Goal: Information Seeking & Learning: Understand process/instructions

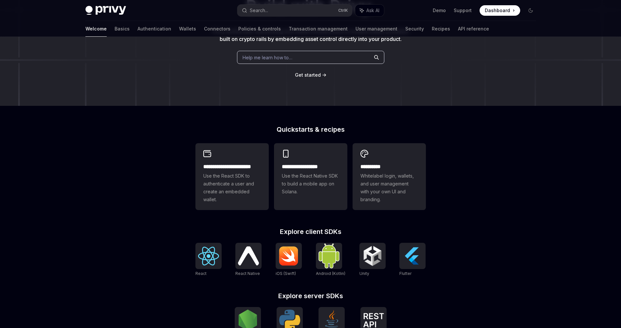
scroll to position [118, 0]
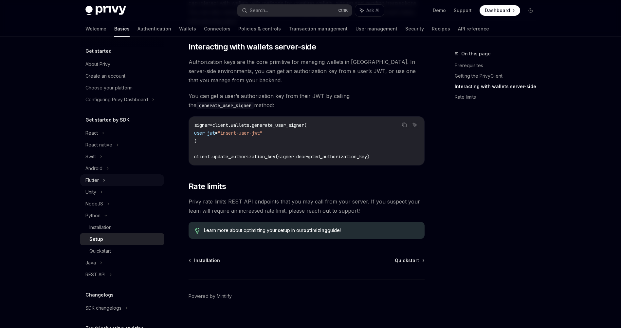
scroll to position [259, 0]
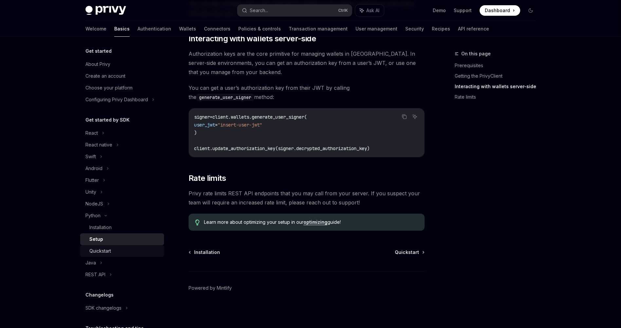
click at [100, 249] on div "Quickstart" at bounding box center [100, 251] width 22 height 8
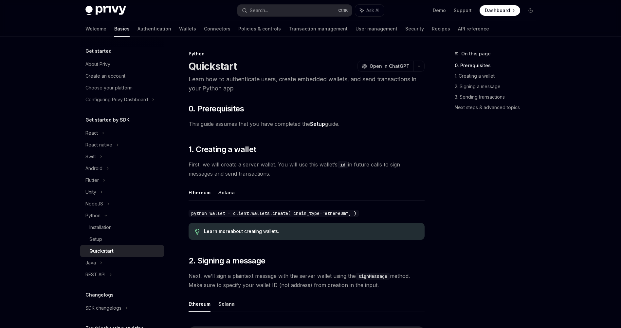
click at [101, 250] on div "Quickstart" at bounding box center [101, 251] width 24 height 8
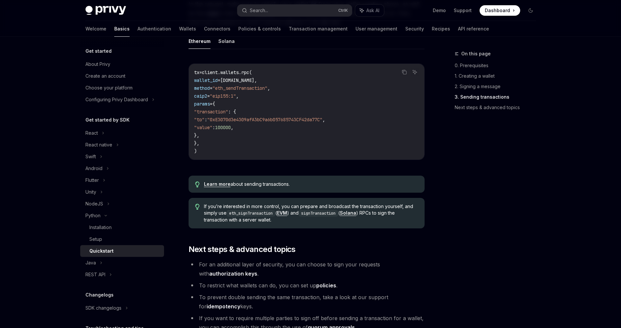
scroll to position [589, 0]
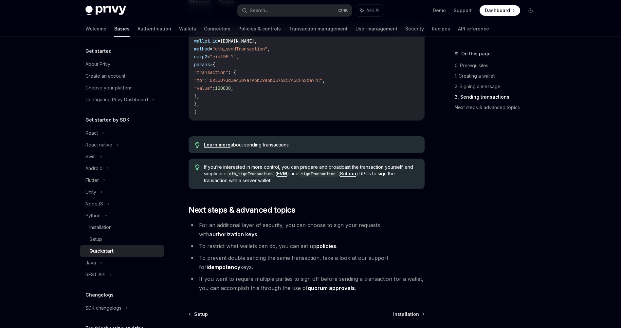
click at [402, 311] on span "Installation" at bounding box center [406, 314] width 26 height 7
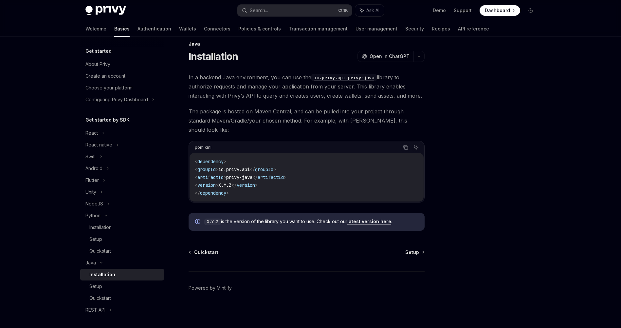
scroll to position [1, 0]
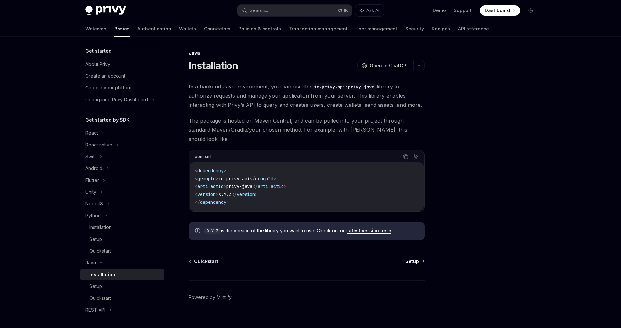
click at [415, 258] on span "Setup" at bounding box center [412, 261] width 14 height 7
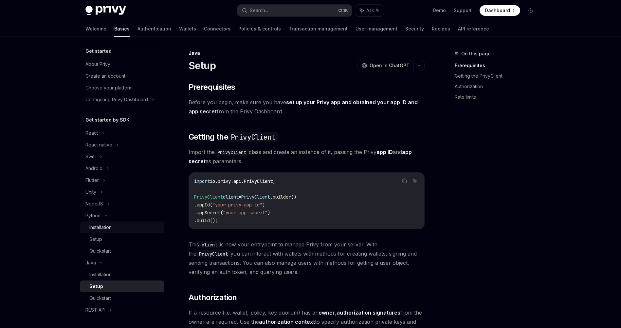
click at [98, 229] on div "Installation" at bounding box center [100, 227] width 22 height 8
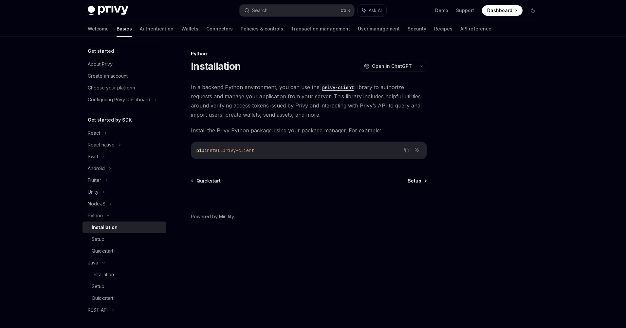
click at [413, 182] on span "Setup" at bounding box center [414, 180] width 14 height 7
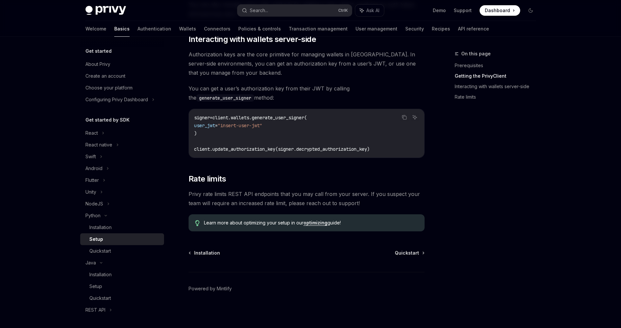
scroll to position [259, 0]
click at [404, 251] on span "Quickstart" at bounding box center [407, 252] width 24 height 7
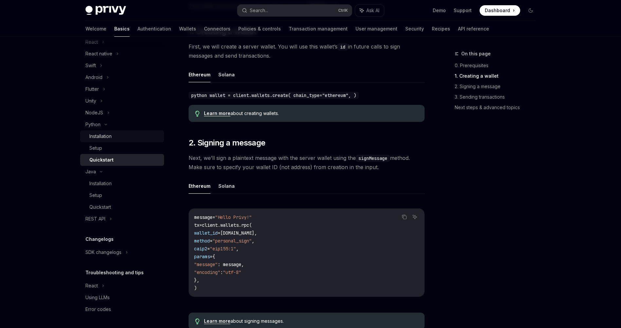
scroll to position [91, 0]
click at [109, 218] on div "REST API" at bounding box center [122, 218] width 84 height 12
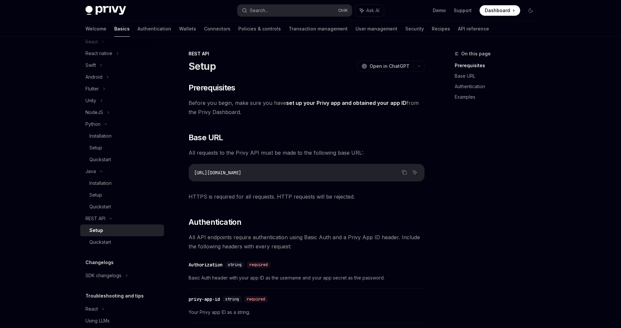
click at [95, 233] on div "Setup" at bounding box center [96, 230] width 14 height 8
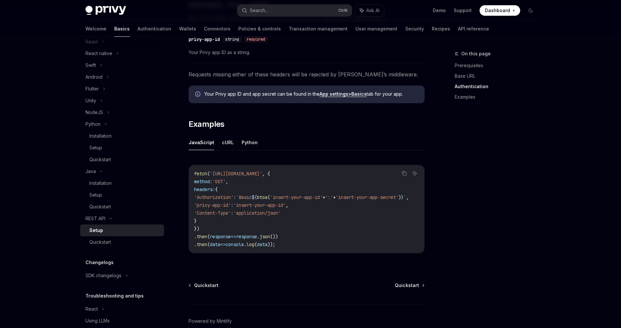
scroll to position [275, 0]
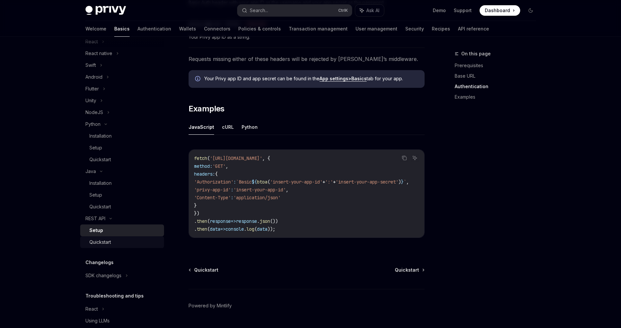
click at [104, 245] on div "Quickstart" at bounding box center [100, 242] width 22 height 8
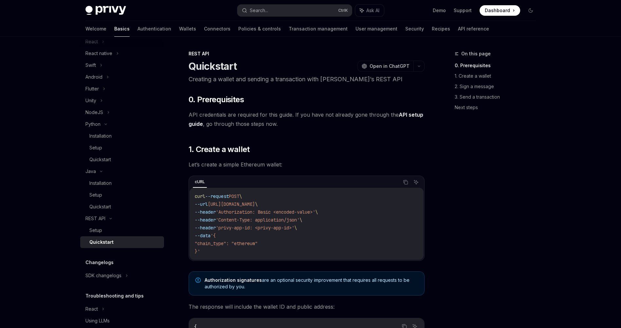
click at [103, 244] on div "Quickstart" at bounding box center [101, 242] width 24 height 8
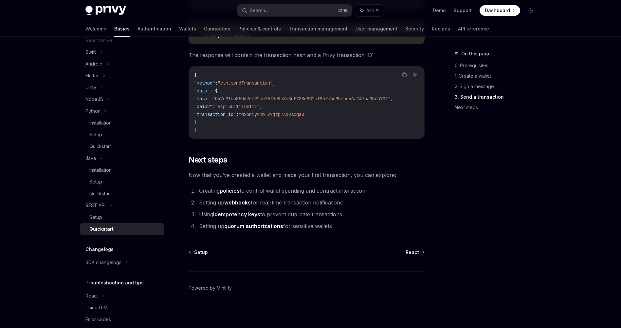
scroll to position [115, 0]
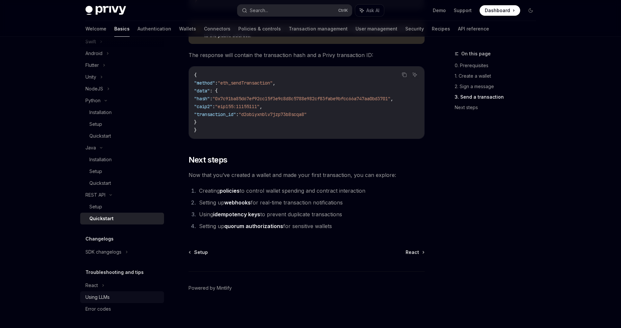
click at [100, 293] on link "Using LLMs" at bounding box center [122, 297] width 84 height 12
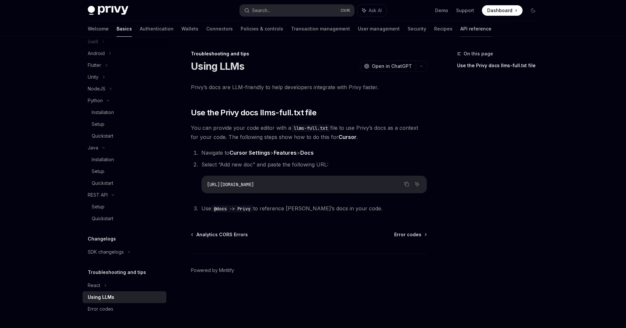
click at [460, 31] on link "API reference" at bounding box center [475, 29] width 31 height 16
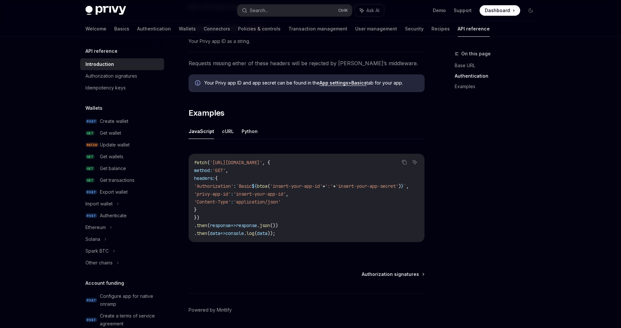
scroll to position [353, 0]
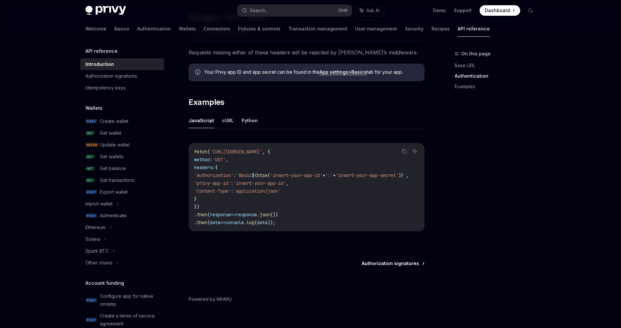
click at [380, 263] on span "Authorization signatures" at bounding box center [390, 263] width 57 height 7
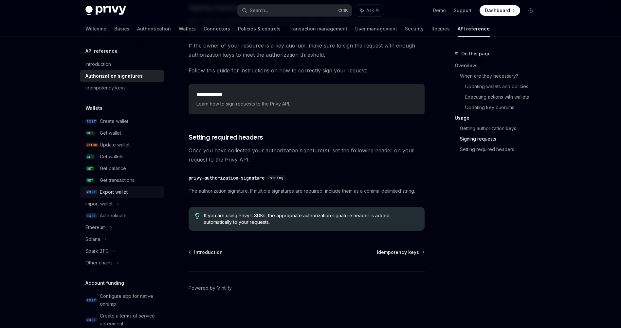
click at [122, 195] on div "Export wallet" at bounding box center [114, 192] width 28 height 8
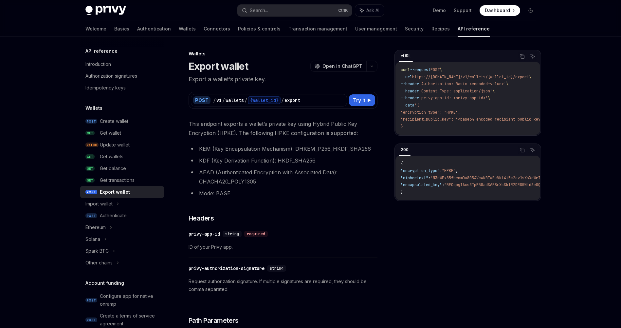
drag, startPoint x: 470, startPoint y: 137, endPoint x: 519, endPoint y: 136, distance: 48.8
click at [519, 135] on div "curl --request POST \ --url https://api.privy.io/v1/wallets/{wallet_id}/export …" at bounding box center [467, 98] width 145 height 73
click at [523, 56] on icon "Copy the contents from the code block" at bounding box center [521, 56] width 5 height 5
click at [354, 100] on span "Try it" at bounding box center [359, 100] width 12 height 8
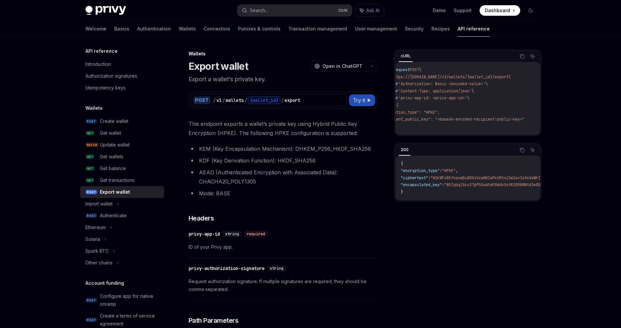
type textarea "*"
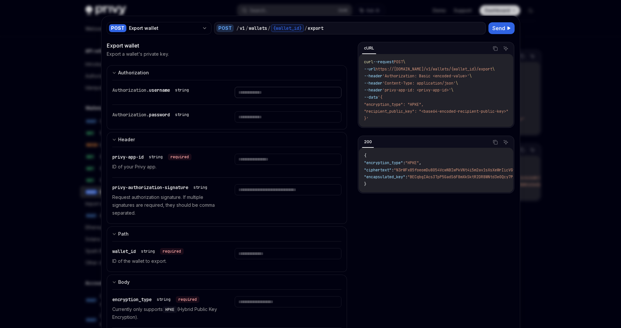
click at [245, 93] on input "text" at bounding box center [288, 92] width 107 height 11
paste input "**********"
type input "**********"
click at [235, 98] on input "text" at bounding box center [279, 92] width 101 height 11
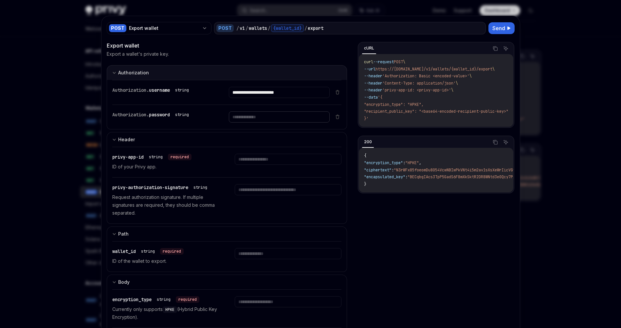
paste input "**********"
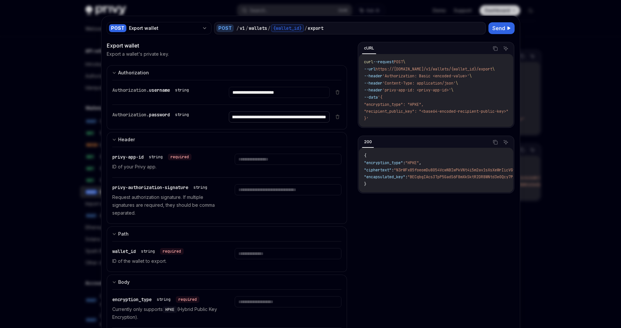
type input "**********"
click at [253, 98] on input "text" at bounding box center [279, 92] width 101 height 11
paste input "**********"
type input "**********"
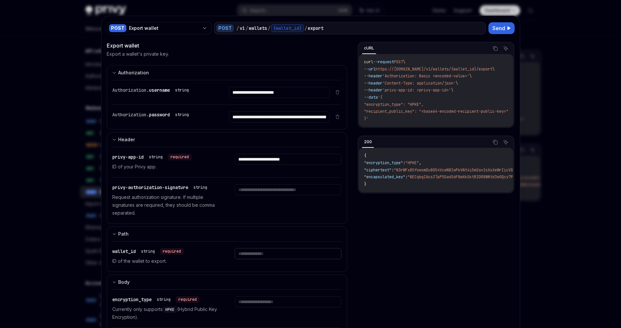
click at [262, 98] on input "text" at bounding box center [279, 92] width 101 height 11
paste input "**********"
type input "**********"
click at [263, 98] on input "text" at bounding box center [279, 92] width 101 height 11
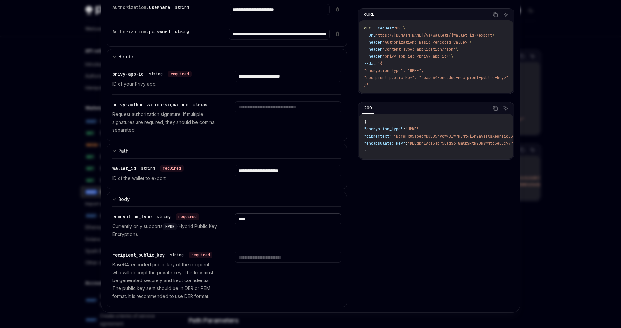
scroll to position [83, 0]
type input "****"
click at [249, 15] on input "text" at bounding box center [279, 9] width 101 height 11
paste input "**********"
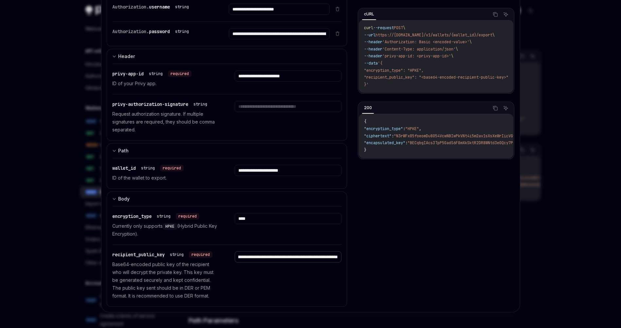
type input "**********"
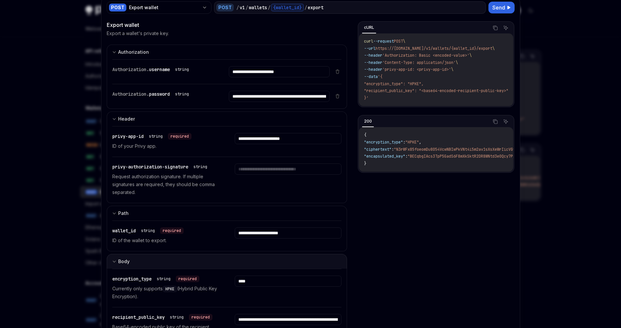
scroll to position [0, 0]
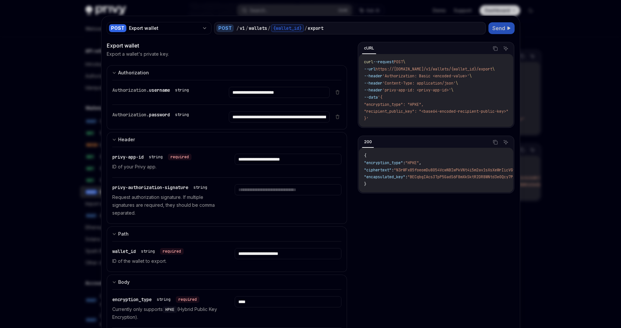
click at [493, 31] on span "Send" at bounding box center [498, 28] width 13 height 8
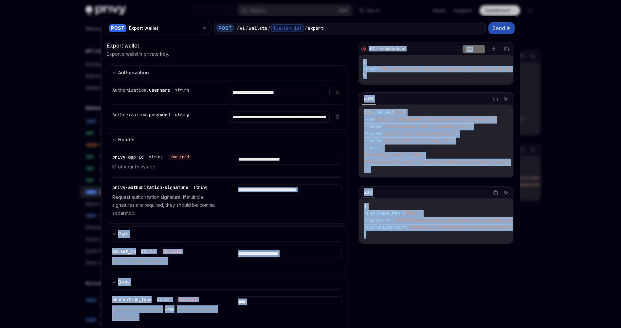
drag, startPoint x: 368, startPoint y: 242, endPoint x: 349, endPoint y: 202, distance: 43.6
click at [349, 202] on div "**********" at bounding box center [311, 216] width 408 height 348
click at [359, 212] on div "{ "encryption_type" : "HPKE" , "ciphertext" : "N3rWFx85foeomDu8054VcwNBIwPkVNt4…" at bounding box center [436, 220] width 154 height 45
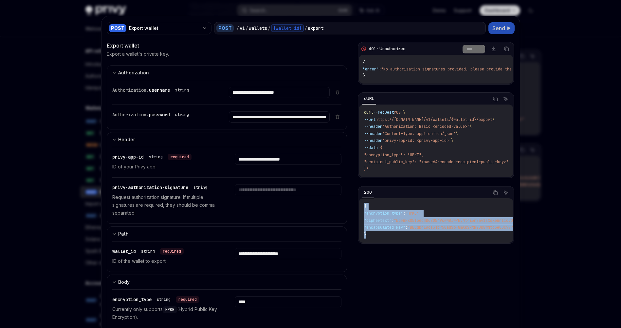
drag, startPoint x: 363, startPoint y: 236, endPoint x: 352, endPoint y: 205, distance: 33.1
click at [352, 205] on div "**********" at bounding box center [311, 216] width 408 height 348
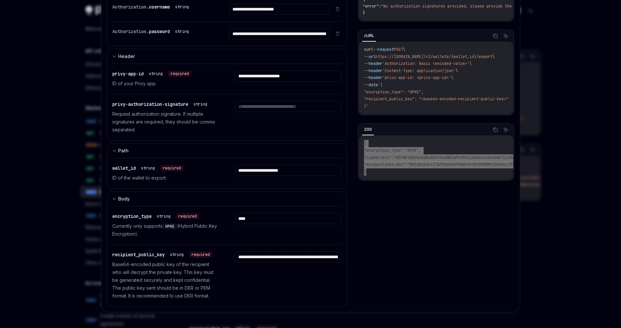
scroll to position [236, 0]
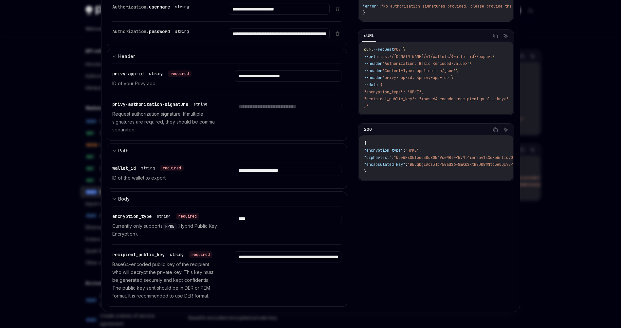
click at [86, 181] on div at bounding box center [310, 164] width 621 height 328
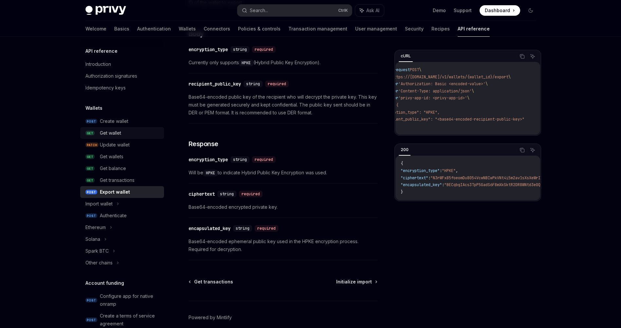
scroll to position [336, 0]
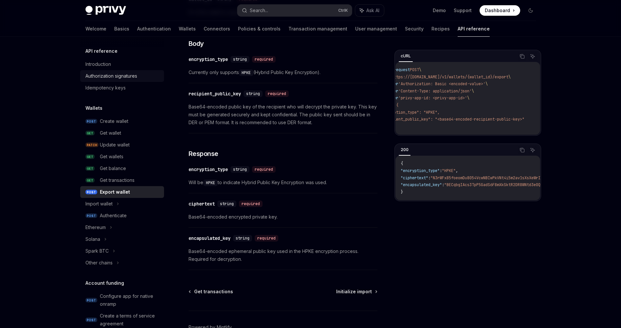
click at [116, 80] on link "Authorization signatures" at bounding box center [122, 76] width 84 height 12
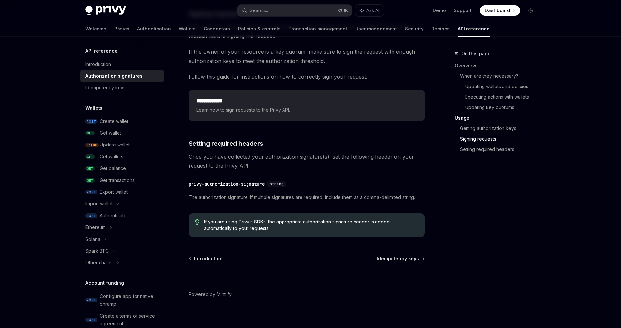
scroll to position [1041, 0]
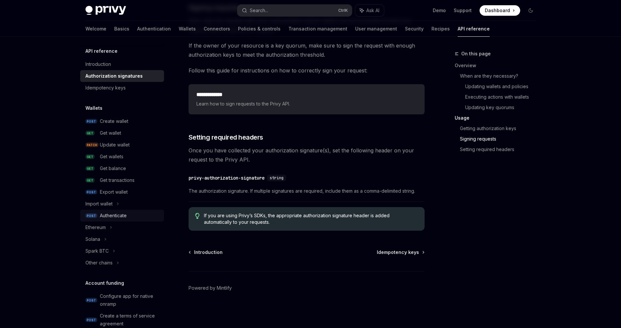
click at [129, 212] on div "Authenticate" at bounding box center [130, 215] width 60 height 8
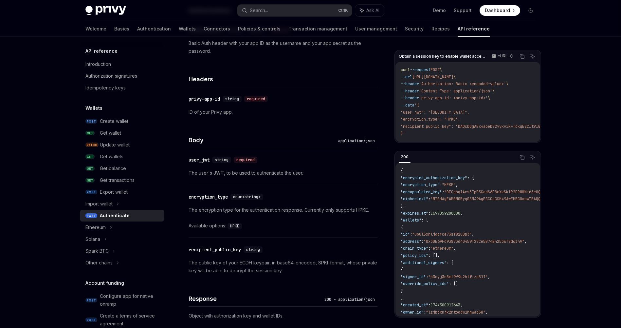
scroll to position [186, 0]
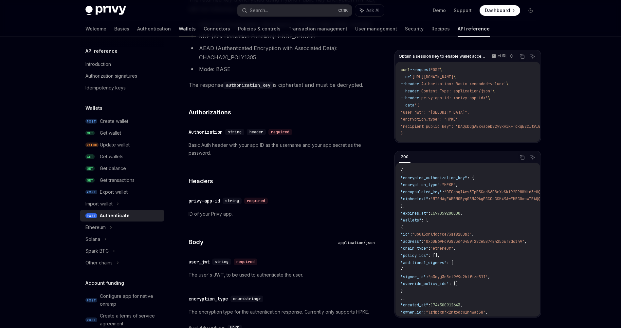
click at [179, 29] on link "Wallets" at bounding box center [187, 29] width 17 height 16
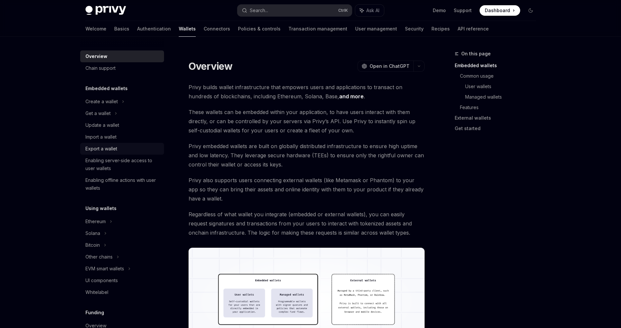
click at [114, 149] on div "Export a wallet" at bounding box center [101, 149] width 32 height 8
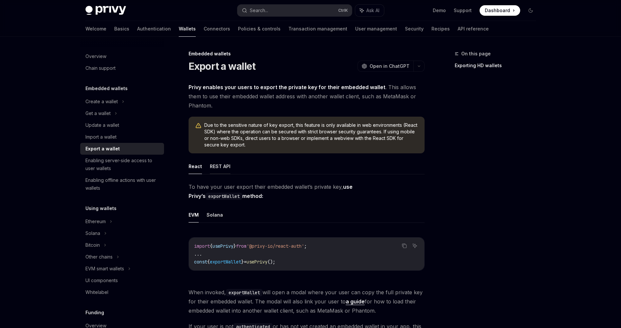
click at [226, 163] on button "REST API" at bounding box center [220, 165] width 21 height 15
type textarea "*"
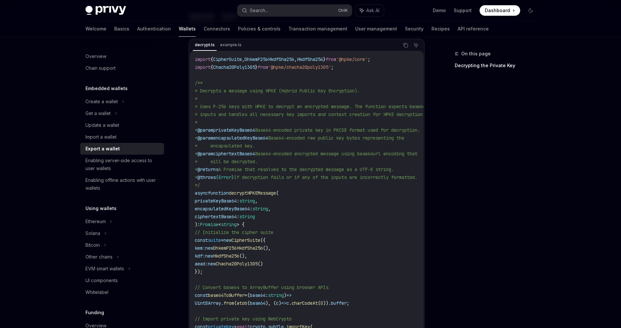
scroll to position [589, 0]
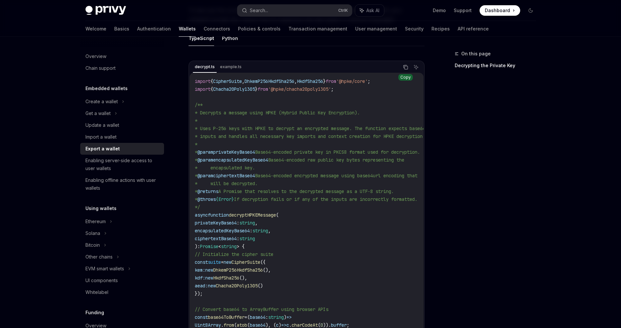
click at [403, 69] on icon "Copy the contents from the code block" at bounding box center [405, 66] width 5 height 5
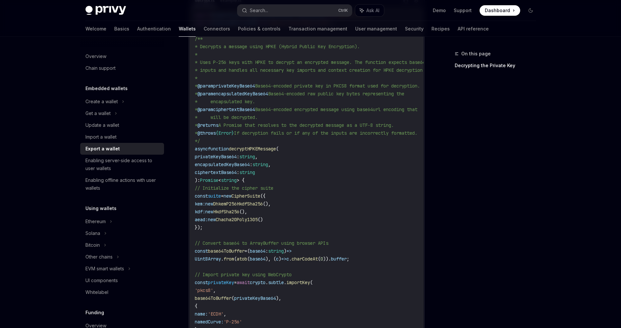
scroll to position [638, 0]
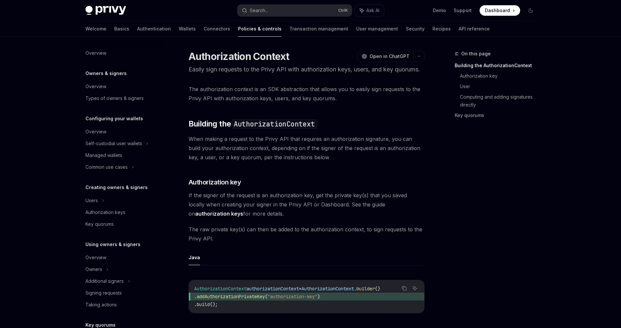
click at [280, 260] on ul "Java" at bounding box center [307, 257] width 236 height 16
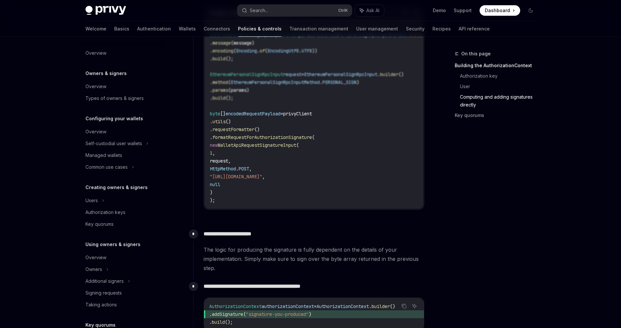
scroll to position [631, 0]
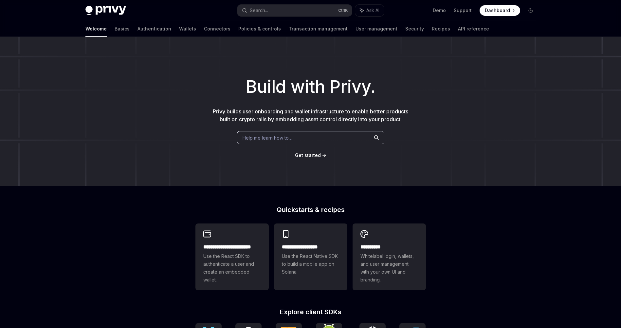
scroll to position [118, 0]
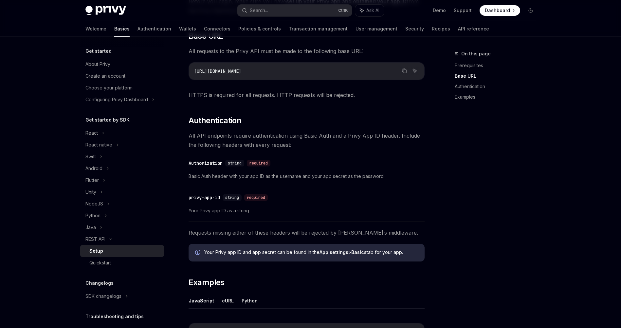
scroll to position [99, 0]
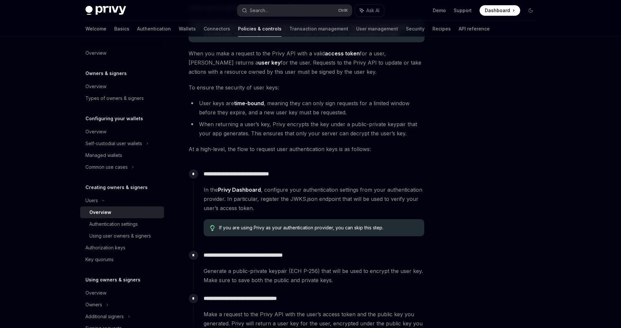
scroll to position [75, 0]
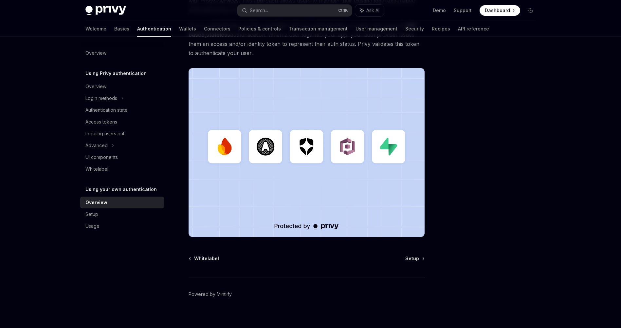
scroll to position [138, 0]
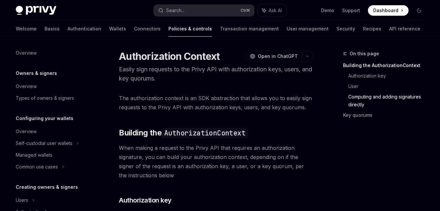
scroll to position [631, 0]
